Goal: Task Accomplishment & Management: Use online tool/utility

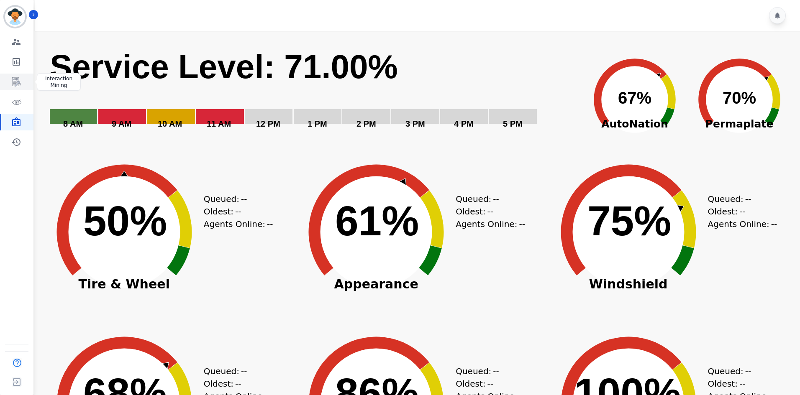
click at [17, 74] on link "Sidebar" at bounding box center [17, 82] width 32 height 17
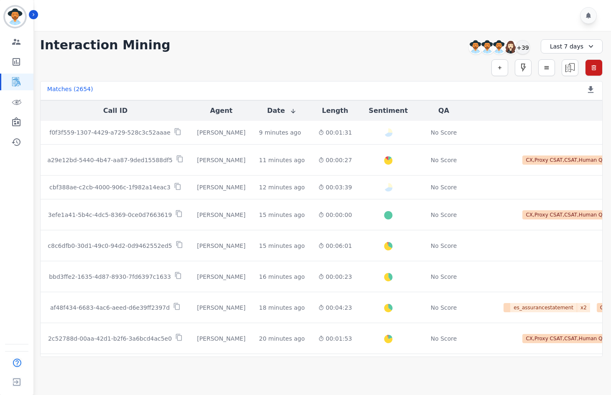
click at [491, 63] on div "Simple Search Metric Search Advanced Search Saved Rules Clear Filters" at bounding box center [321, 67] width 562 height 17
click at [496, 65] on button "button" at bounding box center [499, 67] width 17 height 17
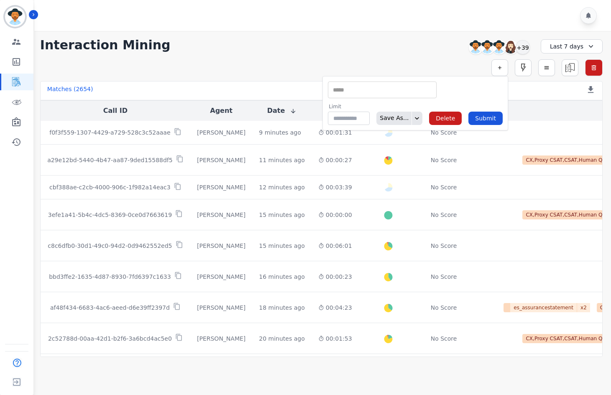
click at [386, 92] on input "selected options" at bounding box center [382, 90] width 105 height 9
type input "**"
click at [391, 118] on li "QA Scores" at bounding box center [382, 116] width 108 height 12
type input "**********"
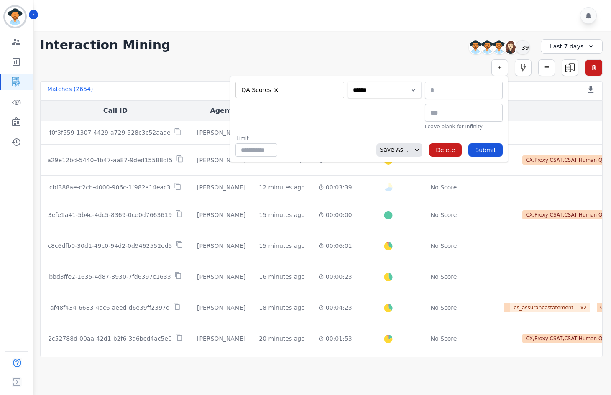
click at [402, 89] on select "**********" at bounding box center [385, 90] width 74 height 17
select select "******"
click at [422, 82] on select "**********" at bounding box center [385, 90] width 74 height 17
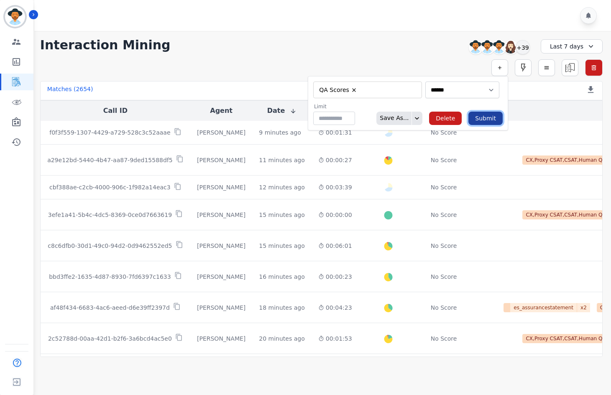
click at [477, 118] on button "Submit" at bounding box center [485, 118] width 34 height 13
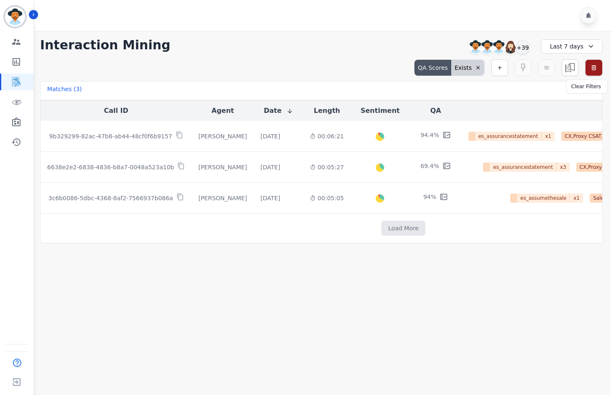
click at [593, 68] on icon "button" at bounding box center [593, 67] width 7 height 7
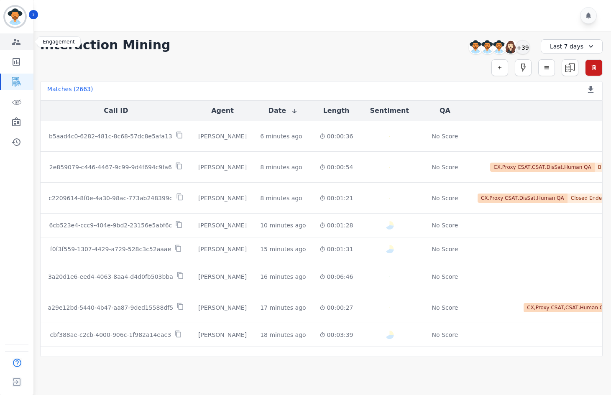
click at [27, 45] on link "Sidebar" at bounding box center [17, 41] width 32 height 17
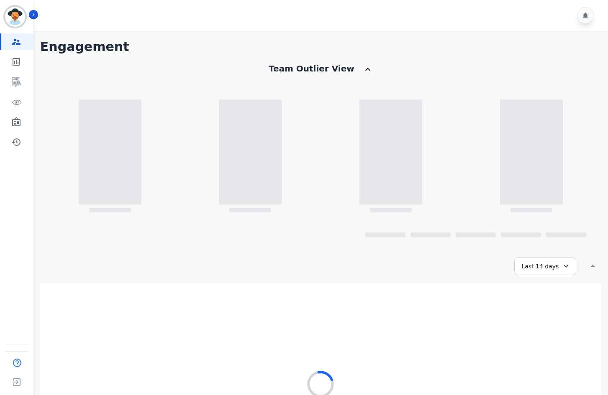
drag, startPoint x: 411, startPoint y: 339, endPoint x: 389, endPoint y: 323, distance: 27.4
click at [411, 339] on div "Just a moment - wrangling up all the customer smiles you've caused!" at bounding box center [320, 388] width 561 height 209
click at [12, 87] on icon "Sidebar" at bounding box center [16, 82] width 10 height 10
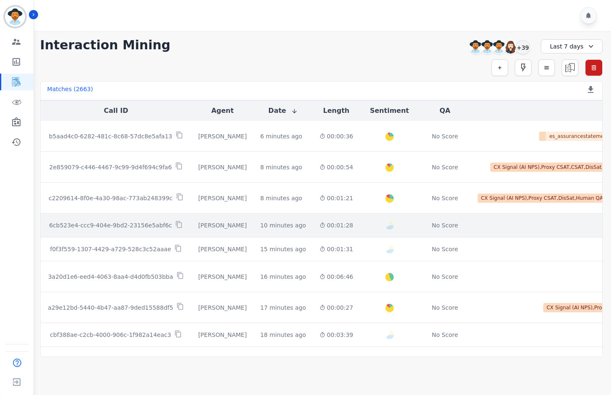
click at [217, 215] on td "[PERSON_NAME]" at bounding box center [223, 226] width 62 height 24
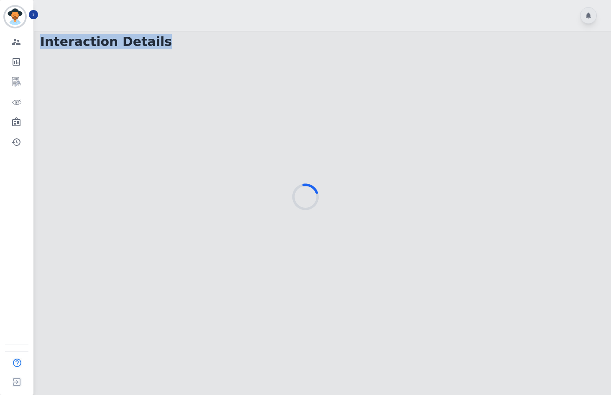
click at [38, 15] on div "[PERSON_NAME][EMAIL_ADDRESS][PERSON_NAME][DOMAIN_NAME] ID: [PERSON_NAME][EMAIL_…" at bounding box center [305, 197] width 611 height 395
click at [35, 16] on icon "Sidebar" at bounding box center [34, 15] width 6 height 6
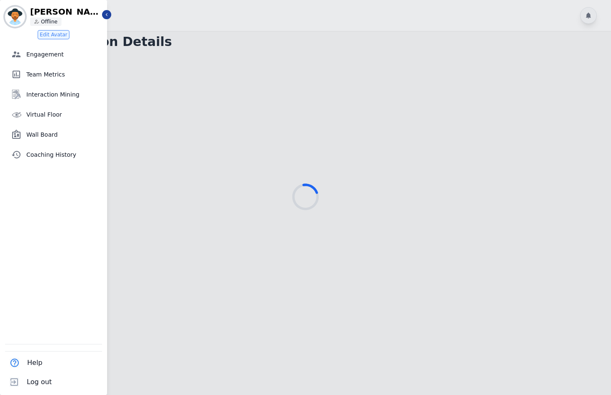
click at [252, 80] on div at bounding box center [305, 197] width 611 height 395
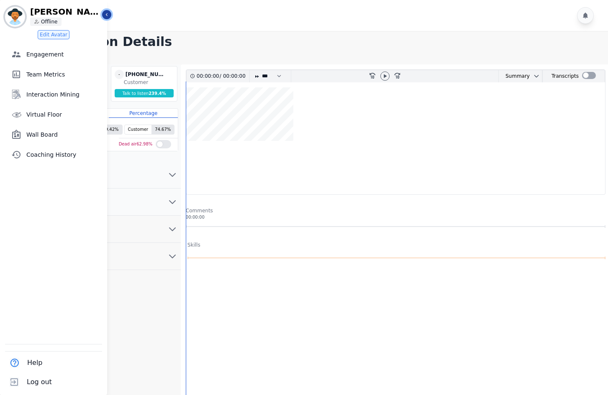
click at [109, 16] on icon "Sidebar" at bounding box center [107, 15] width 6 height 6
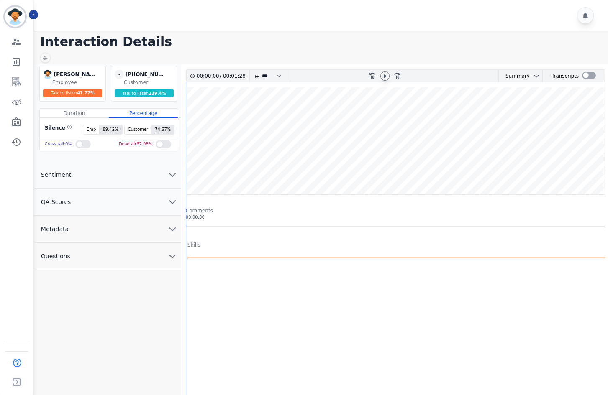
click at [386, 77] on icon at bounding box center [384, 76] width 7 height 7
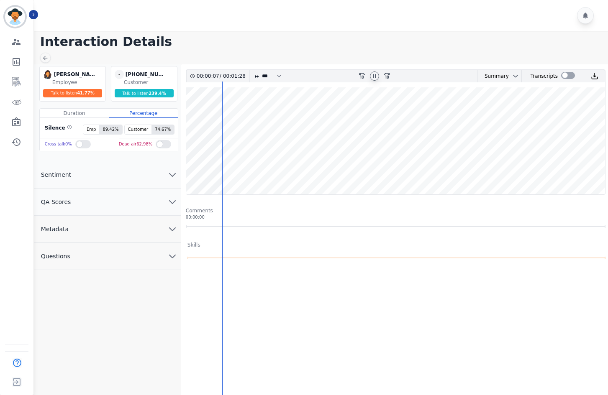
click at [378, 78] on div at bounding box center [374, 76] width 9 height 9
click at [47, 53] on div at bounding box center [45, 58] width 10 height 10
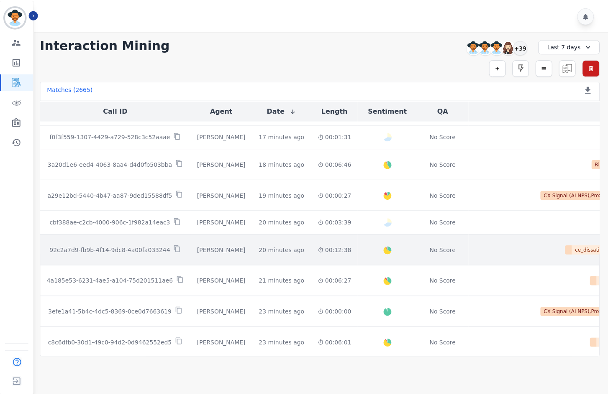
scroll to position [209, 0]
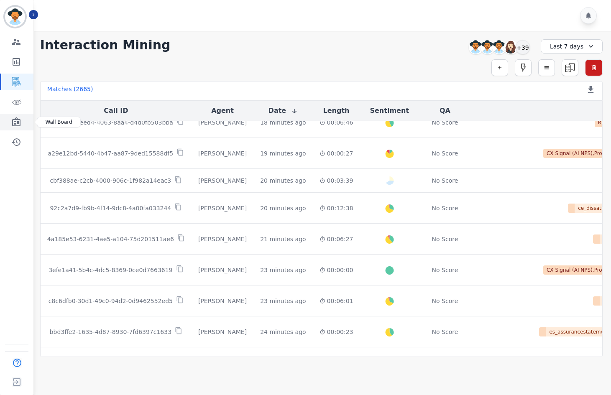
click at [20, 123] on icon "Sidebar" at bounding box center [16, 121] width 8 height 9
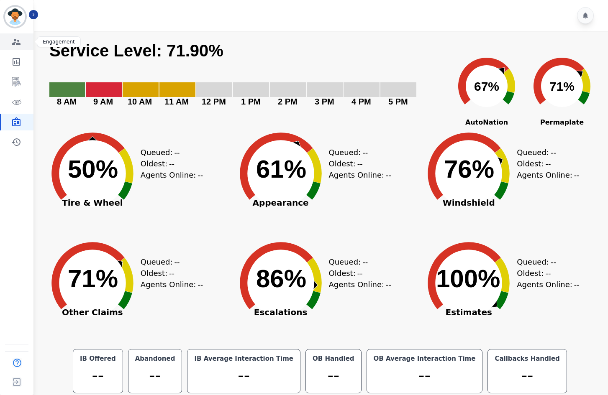
click at [20, 41] on icon "Sidebar" at bounding box center [16, 42] width 10 height 10
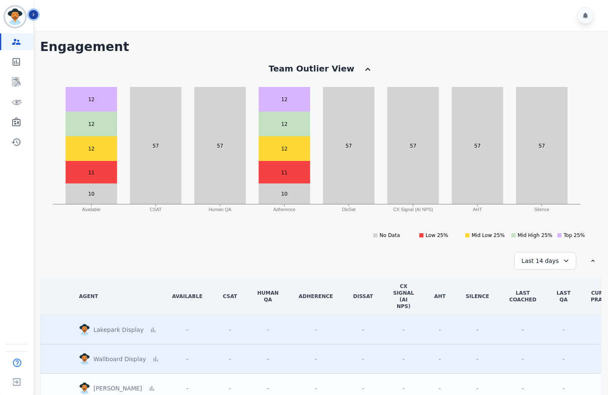
click at [37, 17] on button "Icon description" at bounding box center [33, 14] width 9 height 9
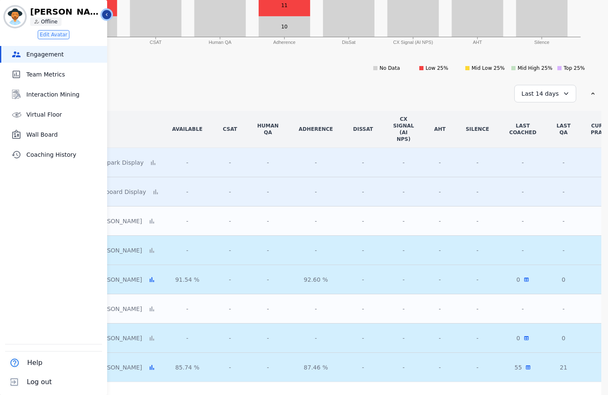
click at [108, 11] on button "Icon description" at bounding box center [106, 14] width 9 height 9
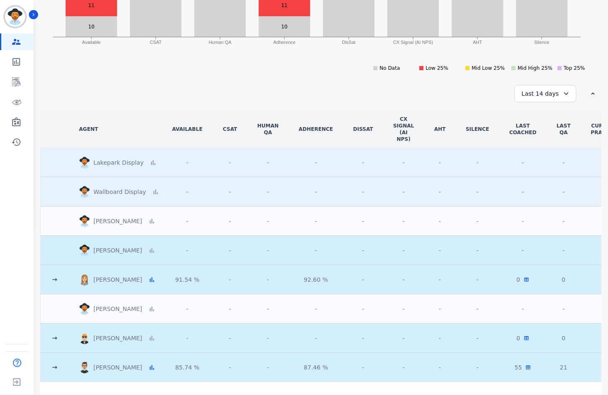
click at [57, 281] on icon at bounding box center [55, 280] width 8 height 8
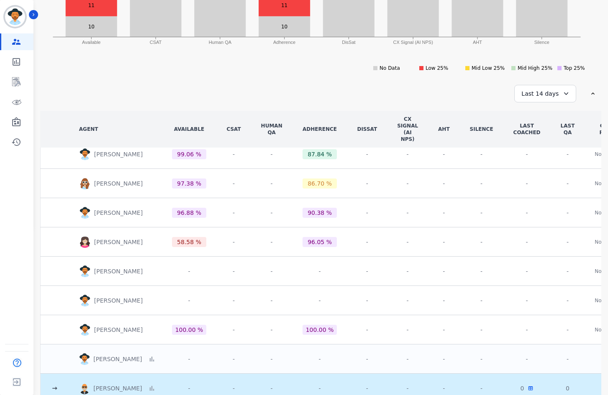
scroll to position [84, 0]
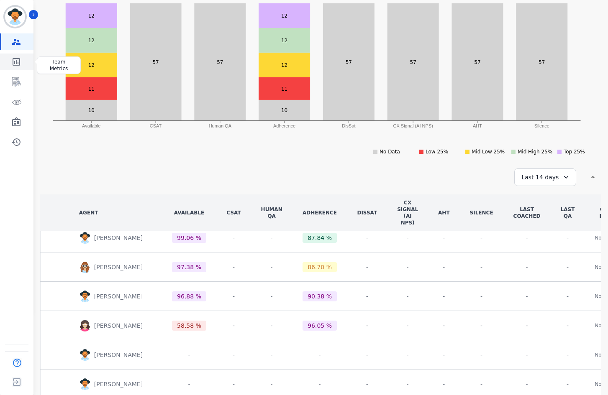
click at [19, 66] on icon "Sidebar" at bounding box center [16, 62] width 10 height 10
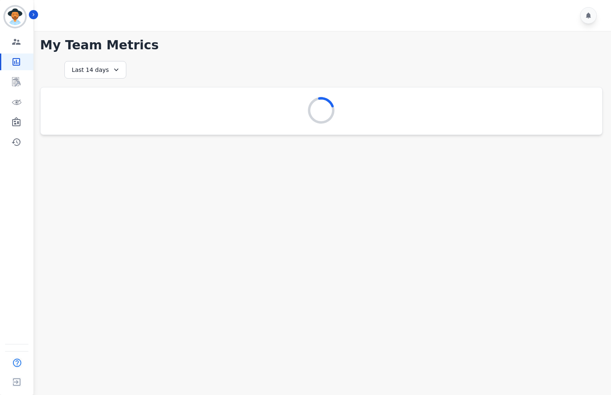
click at [13, 90] on div "Engagement Team Metrics Interaction Mining Virtual Floor Wall Board Coaching Hi…" at bounding box center [16, 91] width 33 height 117
click at [16, 123] on icon "Sidebar" at bounding box center [16, 121] width 8 height 9
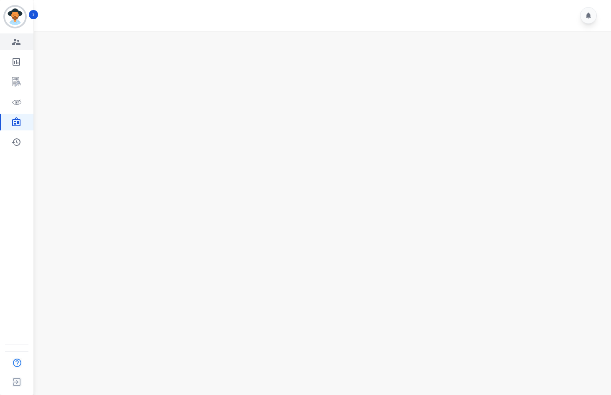
click at [18, 48] on link "Sidebar" at bounding box center [17, 41] width 32 height 17
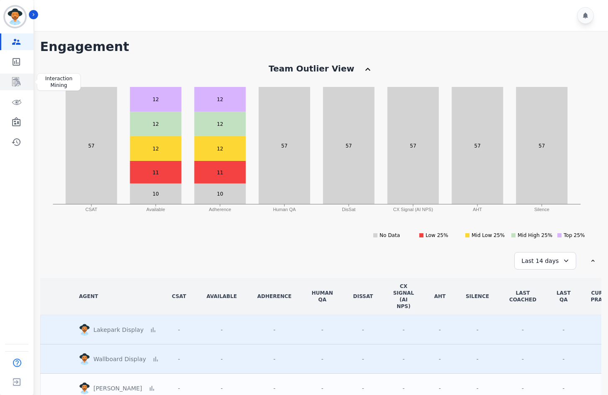
click at [20, 82] on icon "Sidebar" at bounding box center [16, 82] width 10 height 10
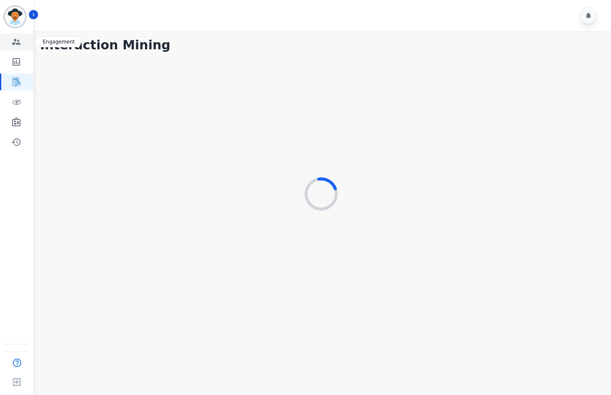
click at [24, 39] on link "Sidebar" at bounding box center [17, 41] width 32 height 17
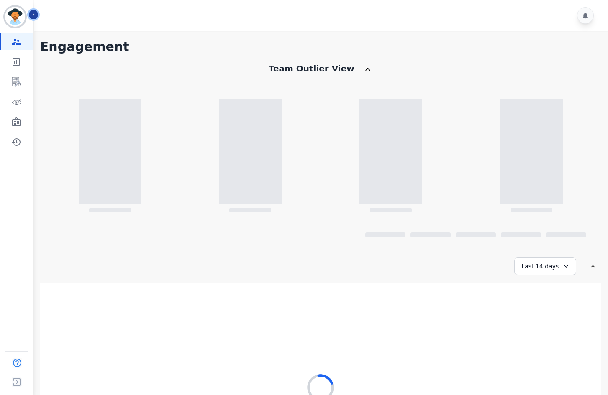
click at [34, 15] on icon "Sidebar" at bounding box center [34, 15] width 6 height 6
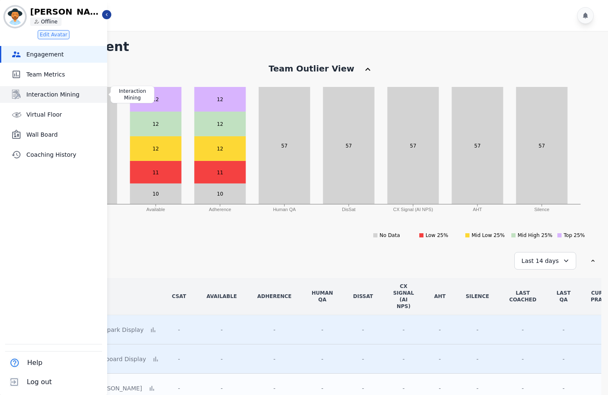
click at [62, 102] on link "Interaction Mining" at bounding box center [54, 94] width 106 height 17
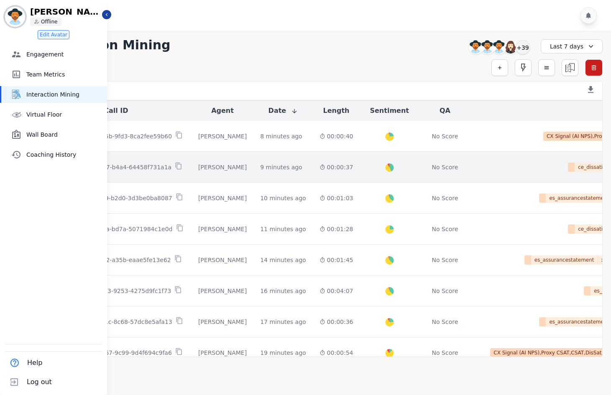
click at [273, 162] on td "9 minutes ago Start at: Thur, Aug 14th, 2025 - 11:40am" at bounding box center [282, 167] width 59 height 31
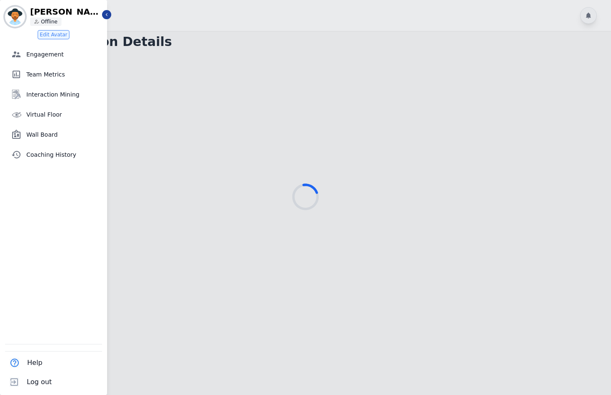
click at [110, 19] on div at bounding box center [323, 15] width 579 height 31
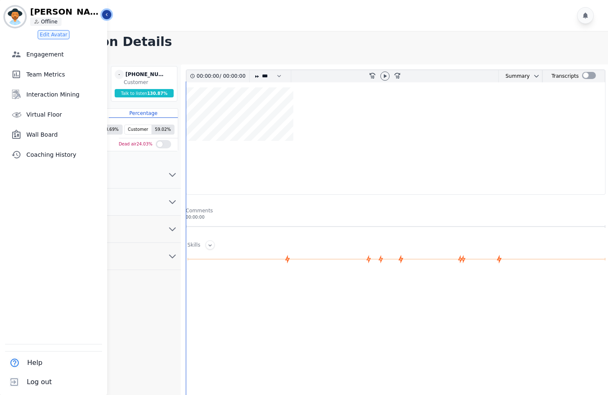
click at [104, 12] on icon "Sidebar" at bounding box center [107, 15] width 6 height 6
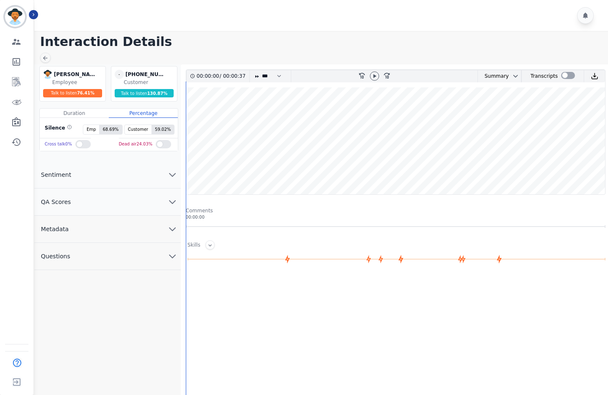
click at [83, 83] on div "Employee" at bounding box center [77, 82] width 51 height 7
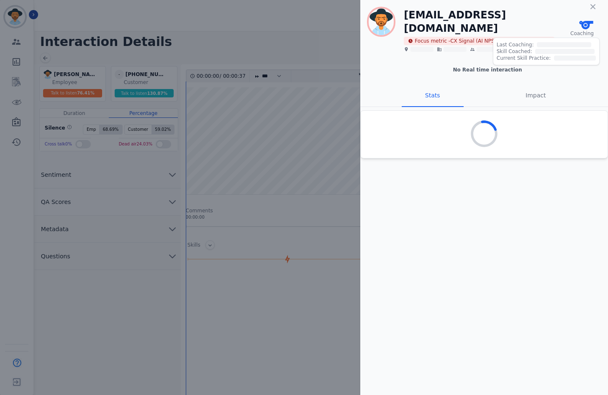
click at [582, 21] on icon at bounding box center [586, 25] width 14 height 8
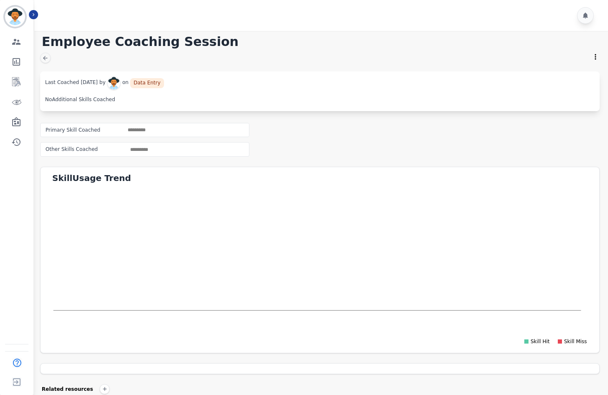
scroll to position [110, 0]
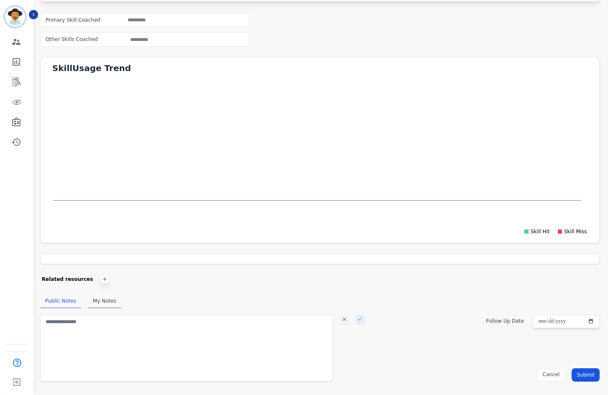
click at [100, 279] on div "+" at bounding box center [105, 279] width 10 height 10
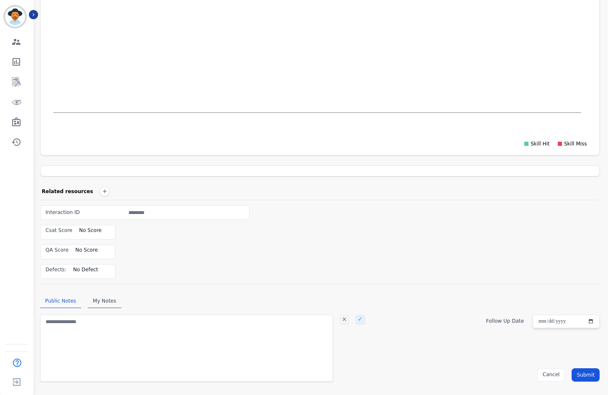
scroll to position [0, 0]
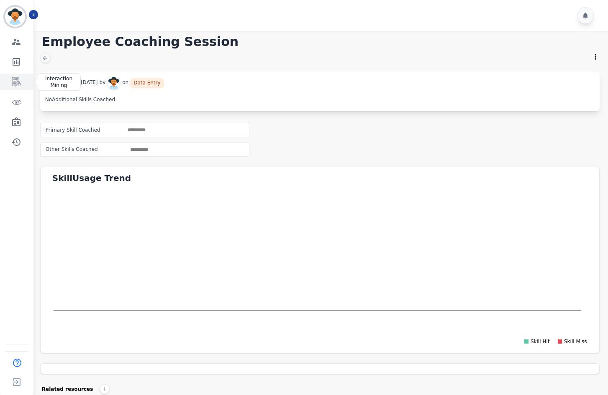
click at [20, 86] on icon "Sidebar" at bounding box center [16, 82] width 10 height 10
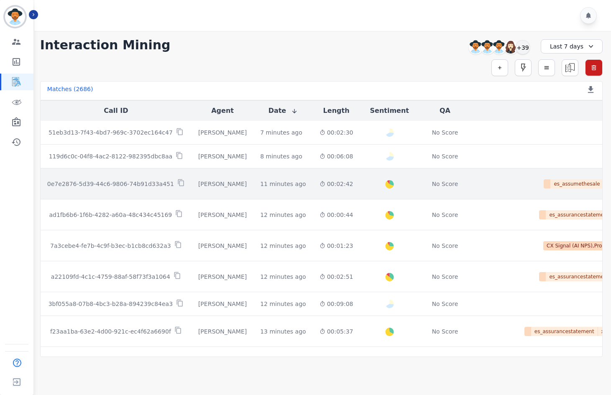
click at [231, 191] on td "[PERSON_NAME]" at bounding box center [223, 184] width 62 height 31
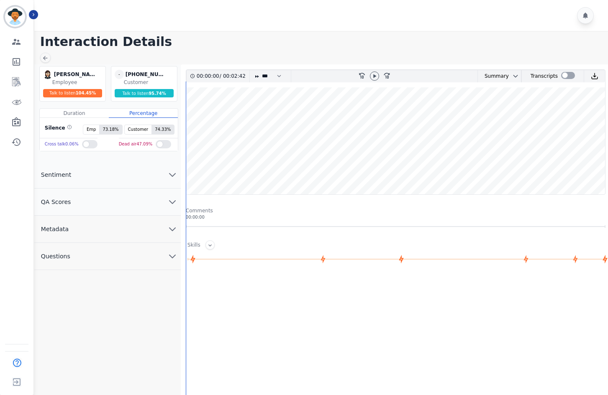
click at [49, 77] on img at bounding box center [47, 74] width 9 height 9
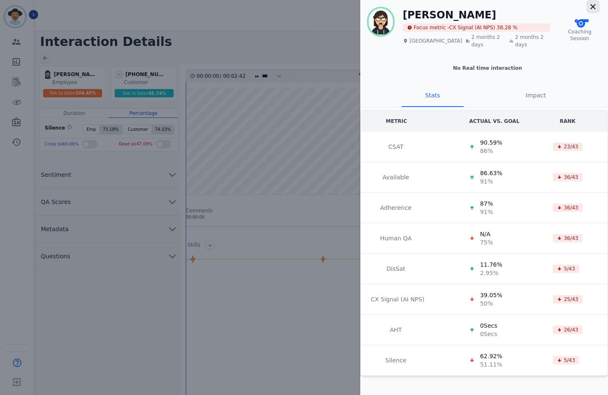
click at [595, 10] on icon "button" at bounding box center [592, 7] width 8 height 8
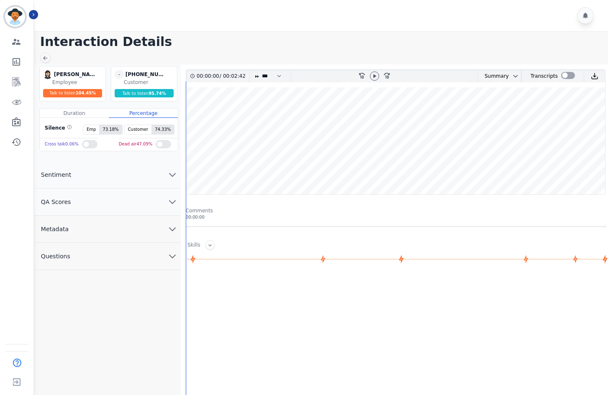
click at [293, 245] on div "Skills" at bounding box center [395, 244] width 419 height 9
click at [209, 245] on icon at bounding box center [210, 245] width 7 height 7
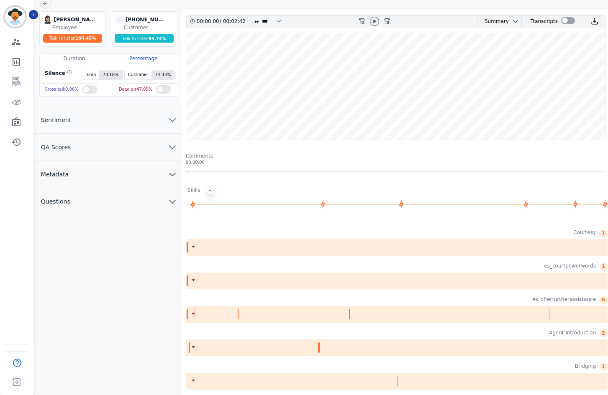
click at [112, 204] on button "Questions" at bounding box center [107, 201] width 146 height 27
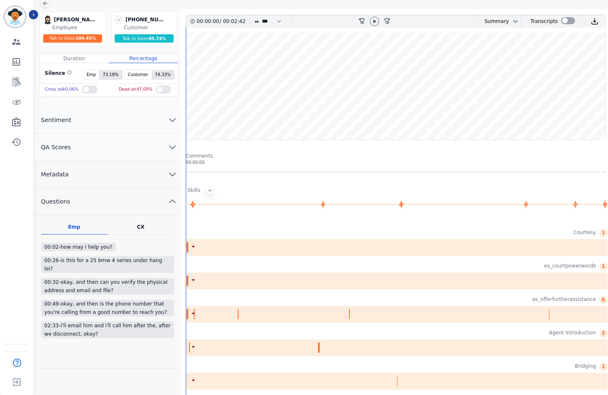
click at [121, 168] on button "Metadata" at bounding box center [107, 174] width 146 height 27
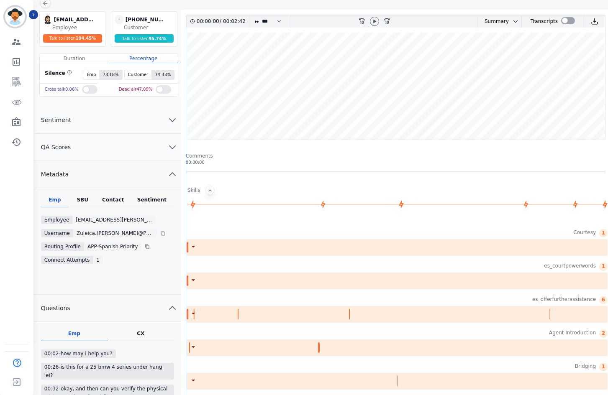
click at [130, 146] on button "QA Scores" at bounding box center [107, 147] width 146 height 27
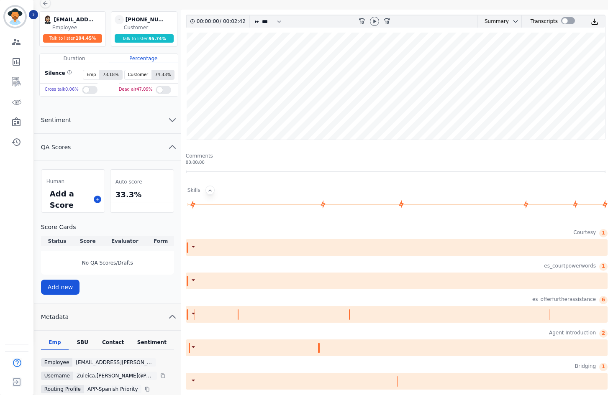
click at [141, 123] on button "Sentiment" at bounding box center [107, 120] width 146 height 27
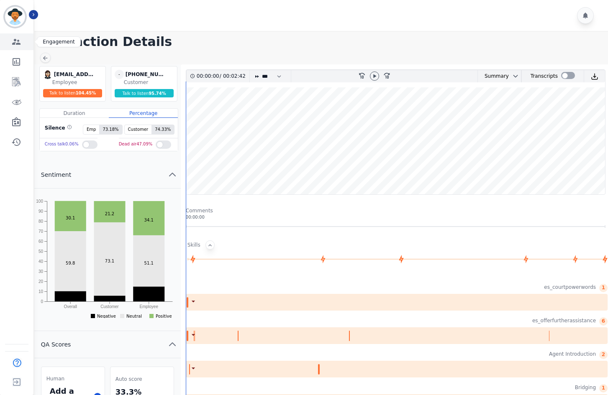
click at [15, 43] on icon "Sidebar" at bounding box center [16, 42] width 10 height 10
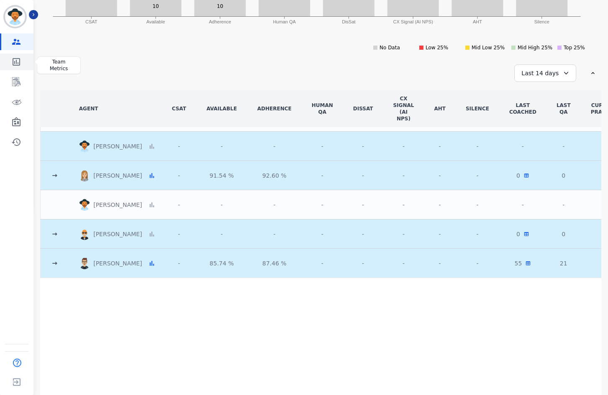
click at [20, 62] on icon "Sidebar" at bounding box center [17, 62] width 8 height 8
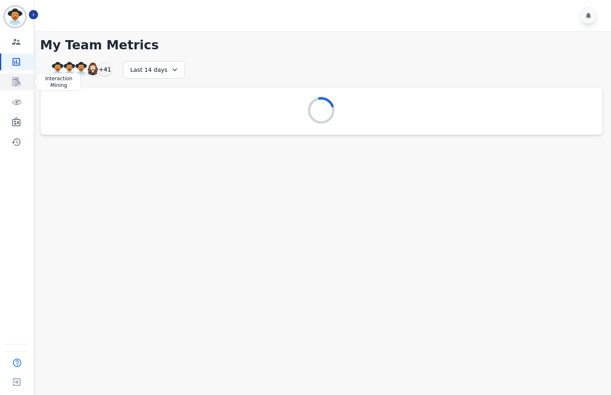
click at [26, 83] on link "Sidebar" at bounding box center [17, 82] width 32 height 17
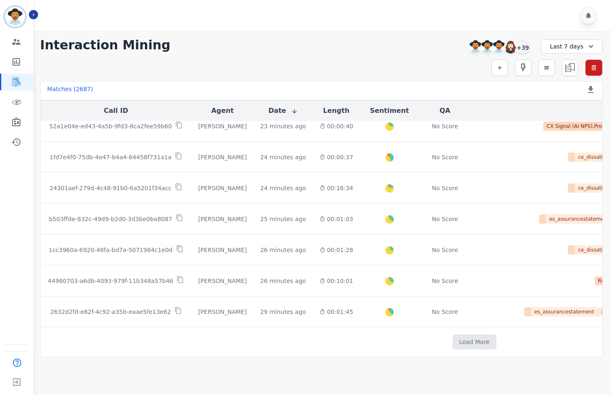
click at [462, 345] on div "Load More" at bounding box center [474, 342] width 867 height 15
click at [452, 342] on button "Load More" at bounding box center [474, 342] width 44 height 15
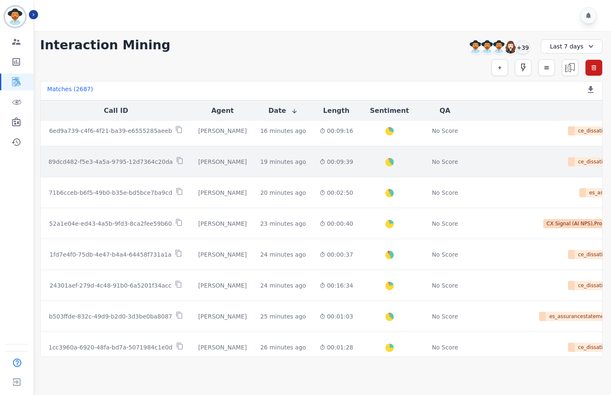
click at [198, 173] on td "[PERSON_NAME]" at bounding box center [223, 161] width 62 height 31
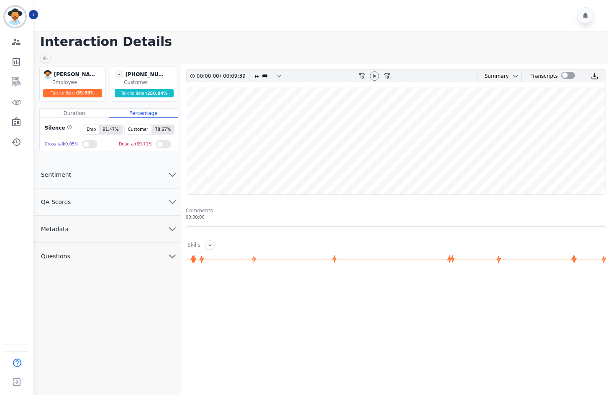
click at [84, 146] on div at bounding box center [89, 144] width 15 height 8
click at [158, 148] on label at bounding box center [163, 144] width 15 height 12
click at [144, 176] on button "Sentiment" at bounding box center [107, 174] width 146 height 27
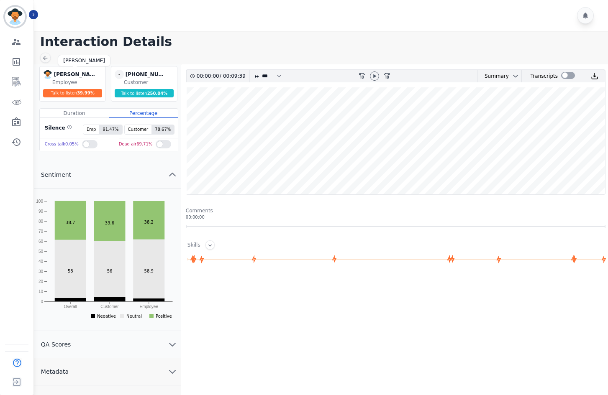
click at [54, 74] on div "[PERSON_NAME]" at bounding box center [75, 74] width 42 height 9
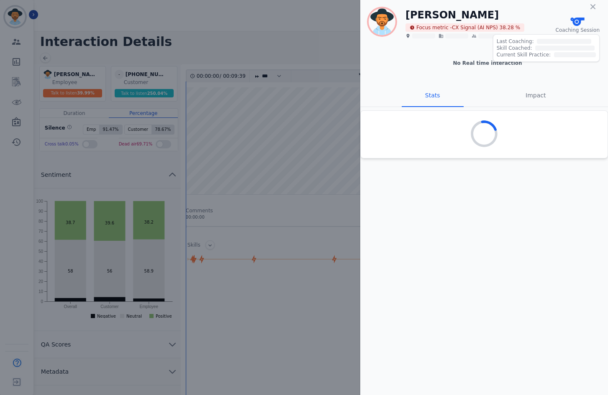
click at [582, 24] on icon at bounding box center [577, 22] width 14 height 8
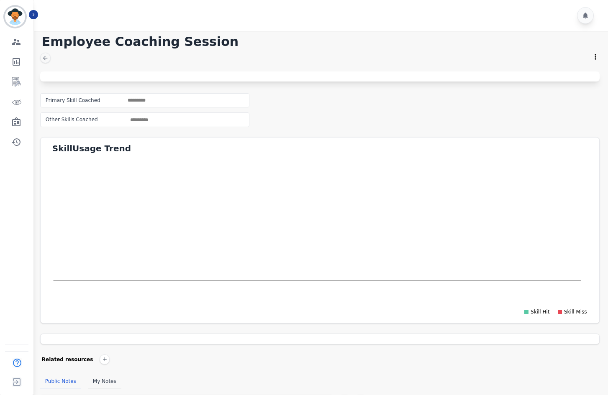
scroll to position [80, 0]
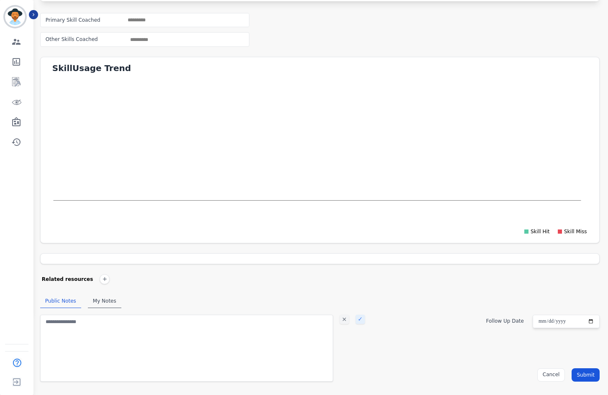
click at [152, 43] on div "** Interaction Reason Confirmation Agent Introduction Probing Question Usage Op…" at bounding box center [153, 40] width 54 height 14
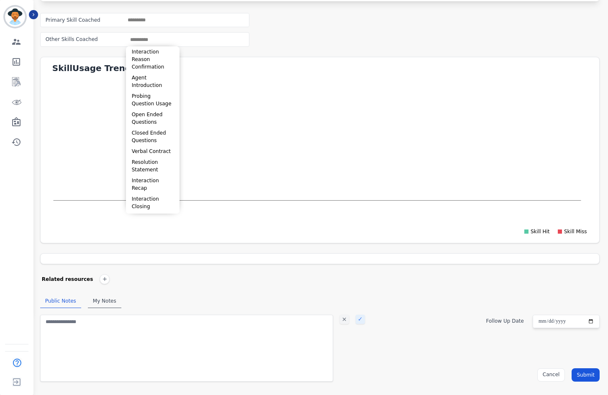
click at [154, 15] on div "** Interaction Reason Confirmation Agent Introduction Probing Question Usage Op…" at bounding box center [185, 19] width 125 height 13
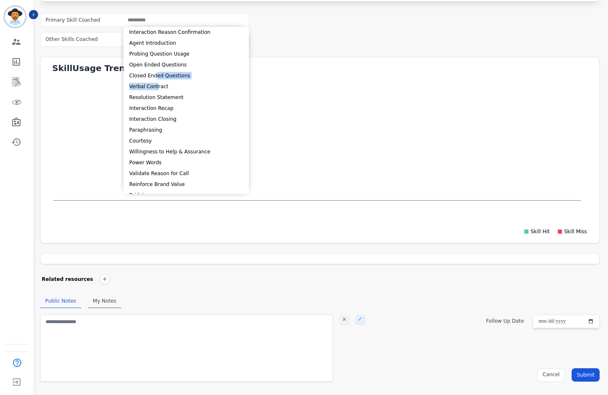
click at [154, 81] on ul "Interaction Reason Confirmation Agent Introduction Probing Question Usage Open …" at bounding box center [185, 110] width 125 height 167
type input "**********"
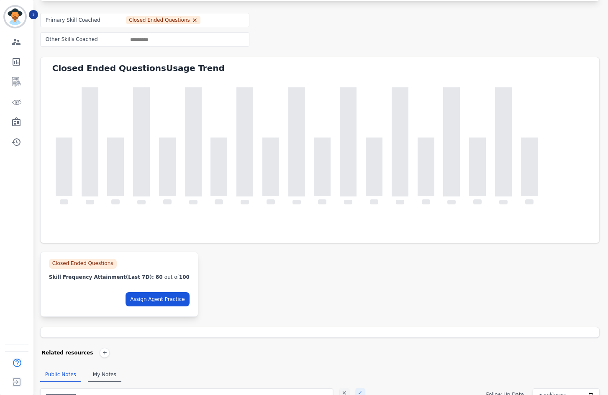
scroll to position [0, 0]
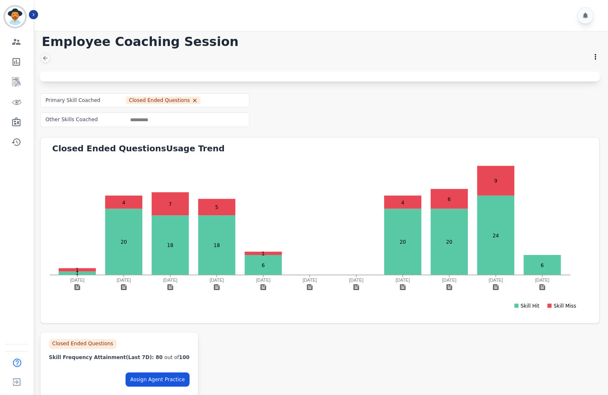
click at [411, 117] on div "**********" at bounding box center [319, 107] width 559 height 39
click at [375, 98] on div "**********" at bounding box center [319, 107] width 559 height 39
click at [18, 51] on div "Engagement Team Metrics Interaction Mining Virtual Floor Wall Board Coaching Hi…" at bounding box center [16, 91] width 33 height 117
click at [16, 39] on icon "Sidebar" at bounding box center [16, 42] width 10 height 10
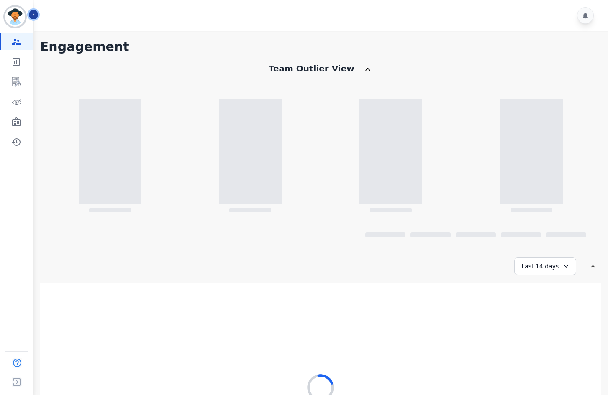
click at [37, 15] on button "Icon description" at bounding box center [33, 14] width 9 height 9
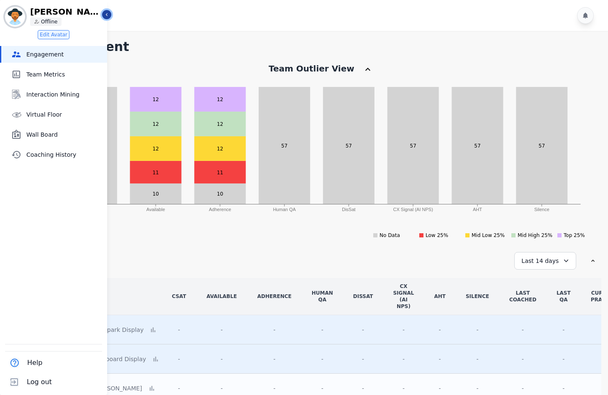
click at [106, 15] on icon "Sidebar" at bounding box center [107, 14] width 2 height 3
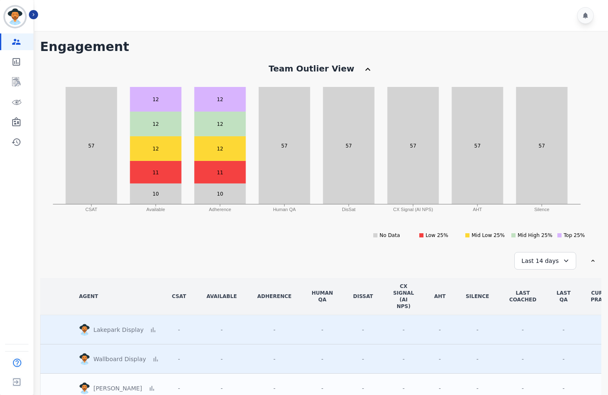
click at [319, 72] on div "Team Outlier View" at bounding box center [311, 69] width 86 height 12
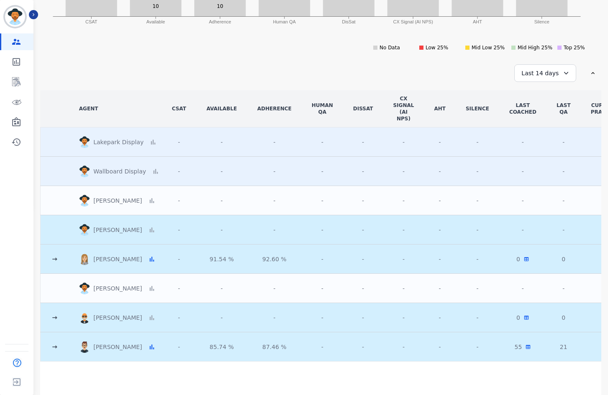
click at [51, 315] on icon at bounding box center [55, 318] width 8 height 8
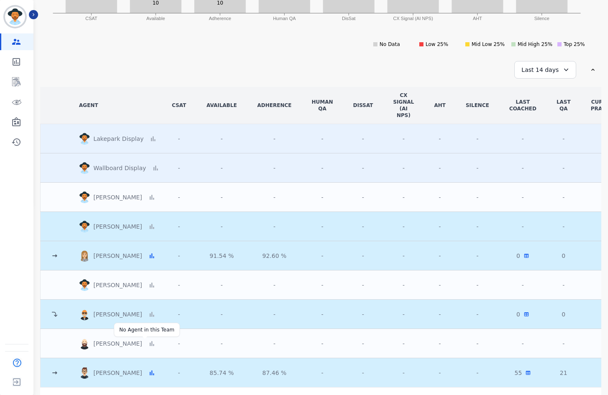
click at [149, 345] on icon at bounding box center [151, 343] width 5 height 5
click at [149, 374] on icon at bounding box center [152, 373] width 6 height 6
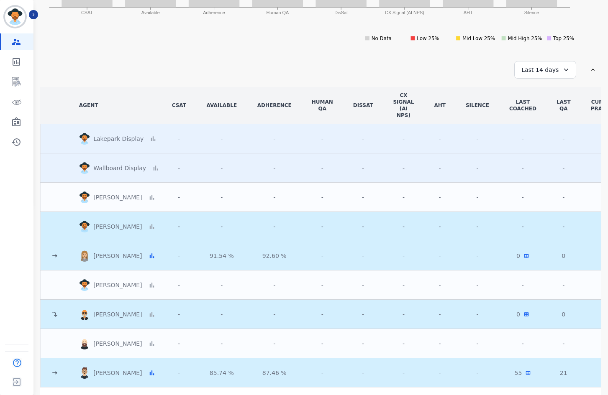
click at [56, 371] on icon at bounding box center [55, 373] width 8 height 8
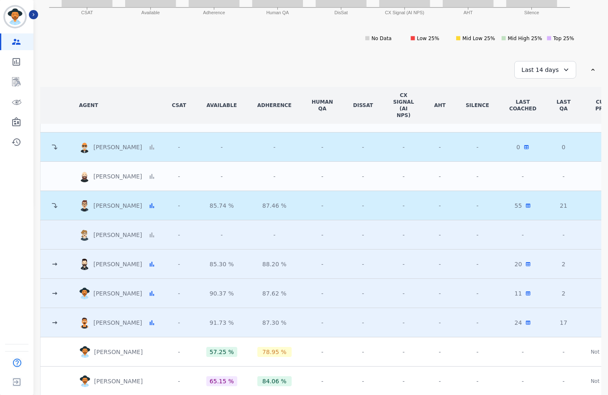
scroll to position [250, 0]
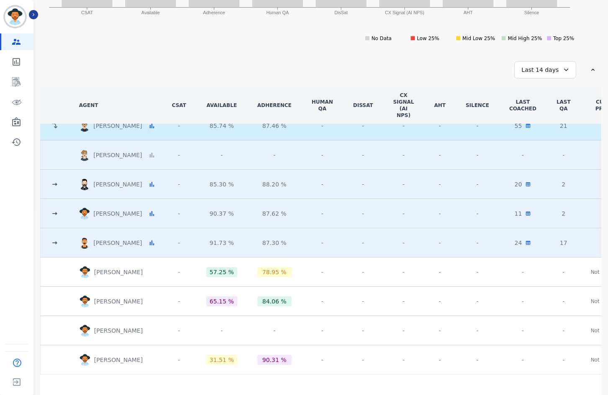
click at [135, 242] on div "John Romero Team Coaching Details Click to see your team performance" at bounding box center [115, 243] width 73 height 12
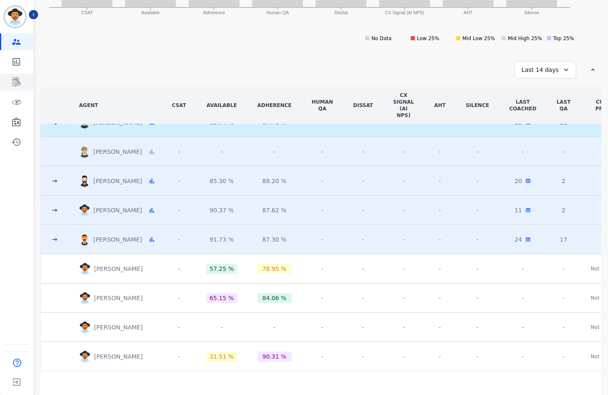
click at [13, 86] on icon "Sidebar" at bounding box center [16, 82] width 10 height 10
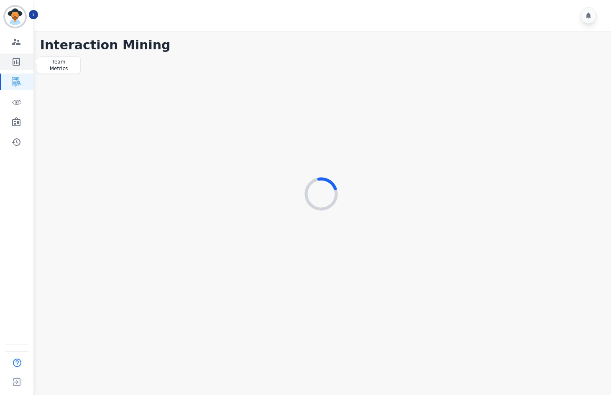
click at [19, 59] on icon "Sidebar" at bounding box center [16, 62] width 10 height 10
